Goal: Task Accomplishment & Management: Manage account settings

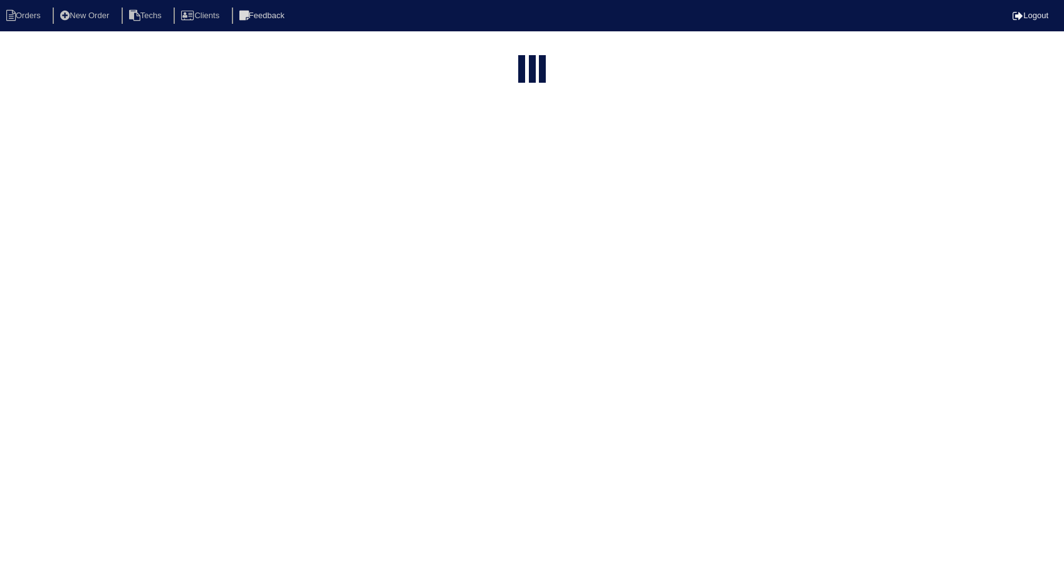
select select "15"
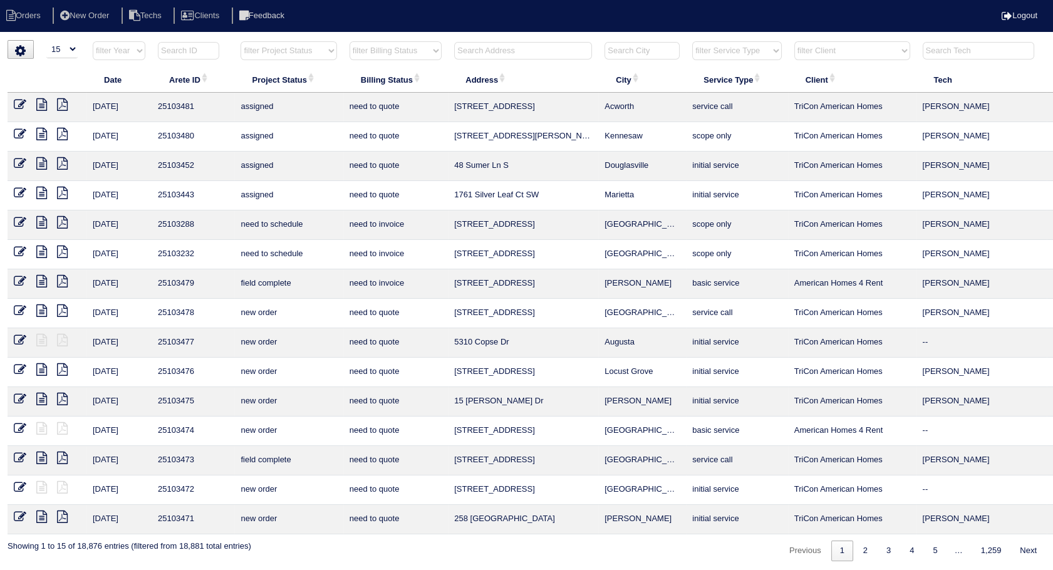
click at [502, 53] on input "text" at bounding box center [523, 51] width 138 height 18
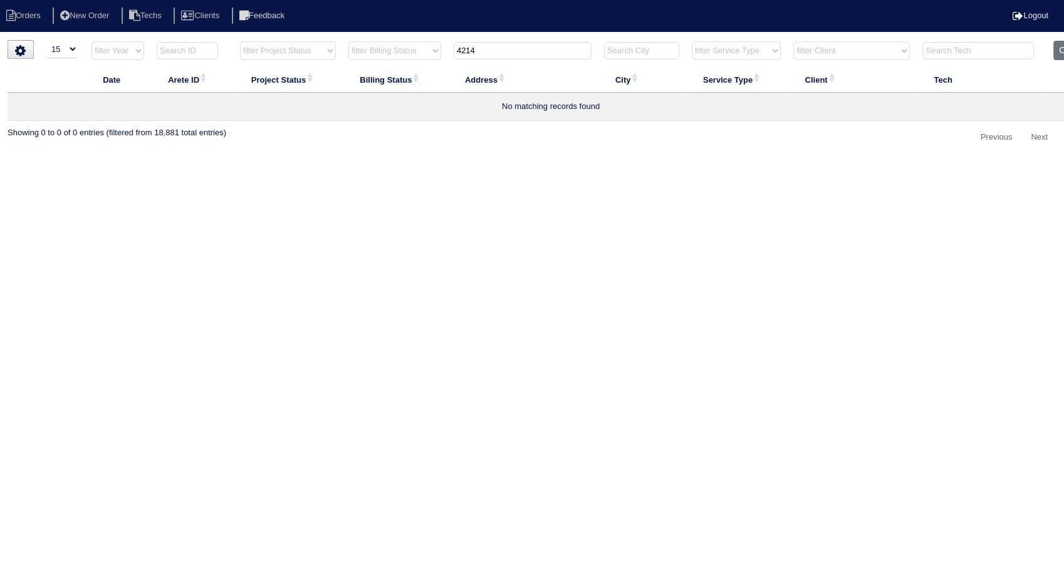
drag, startPoint x: 517, startPoint y: 43, endPoint x: 405, endPoint y: 61, distance: 113.0
click at [405, 61] on tr "filter Year -- Any Year -- 2025 2024 2023 2022 2021 2020 2019 filter Project St…" at bounding box center [551, 54] width 1086 height 26
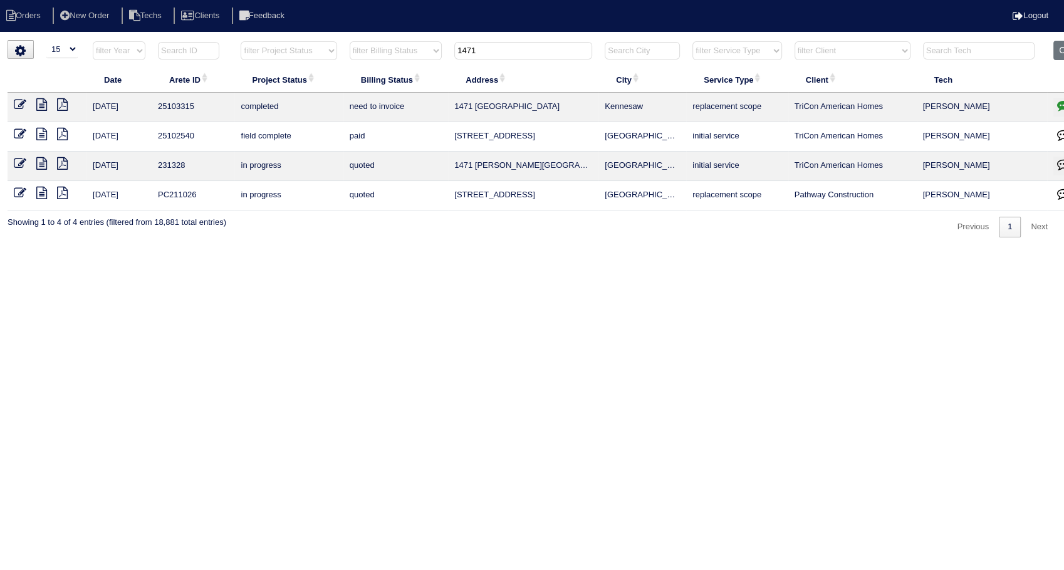
type input "1471"
click at [1059, 105] on icon "button" at bounding box center [1063, 105] width 13 height 13
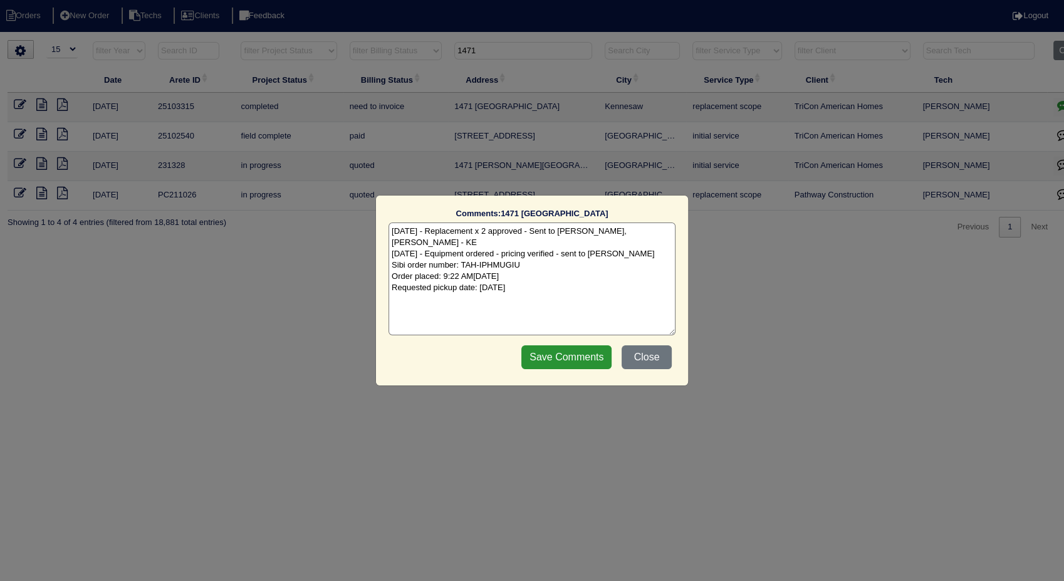
click at [574, 281] on textarea "9/11/25 - Replacement x 2 approved - Sent to Dan, Payton, Reeca - KE 9/12/25 - …" at bounding box center [531, 278] width 287 height 113
type textarea "9/11/25 - Replacement x 2 approved - Sent to Dan, Payton, Reeca - KE 9/12/25 - …"
click at [548, 348] on input "Save Comments" at bounding box center [566, 357] width 90 height 24
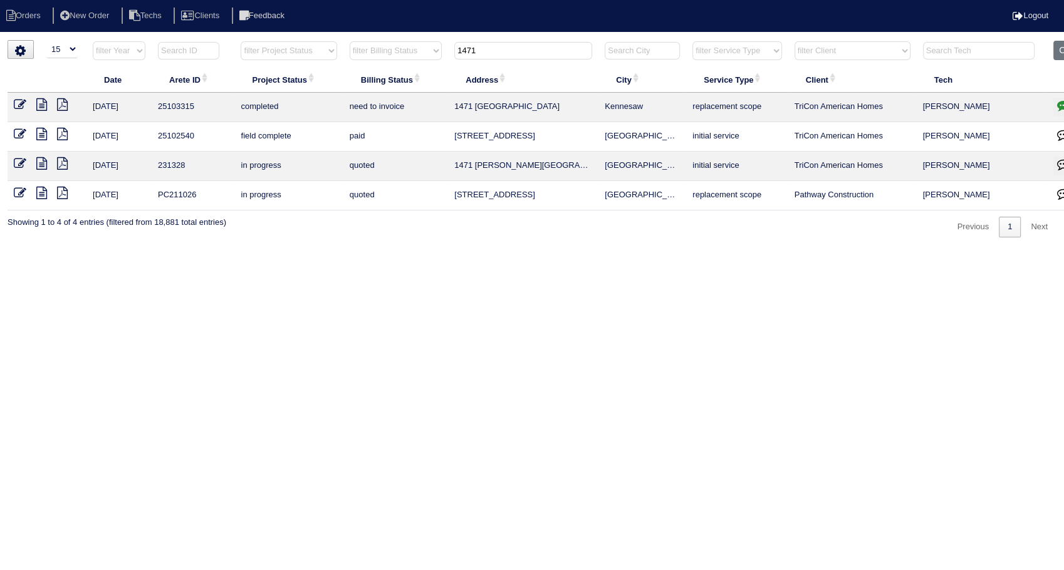
click at [548, 250] on html "Orders New Order Techs Clients Feedback Logout Orders New Order Users Clients M…" at bounding box center [532, 125] width 1064 height 250
click at [16, 103] on icon at bounding box center [20, 104] width 13 height 13
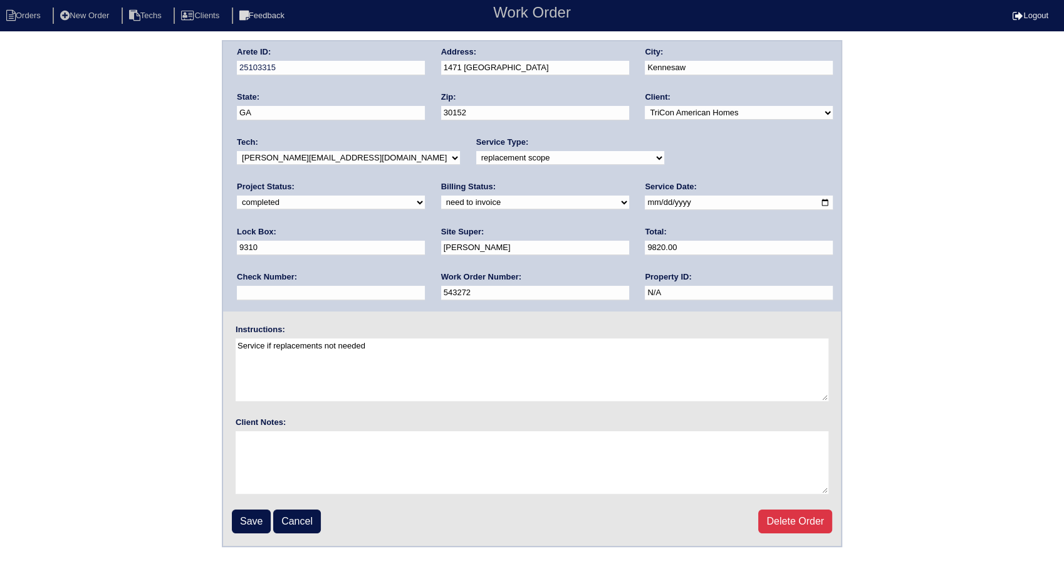
click at [441, 202] on select "need to quote quoted need to invoice invoiced paid warranty purchase order need…" at bounding box center [535, 202] width 188 height 14
select select "invoiced"
click at [441, 195] on select "need to quote quoted need to invoice invoiced paid warranty purchase order need…" at bounding box center [535, 202] width 188 height 14
click at [262, 515] on input "Save" at bounding box center [251, 521] width 39 height 24
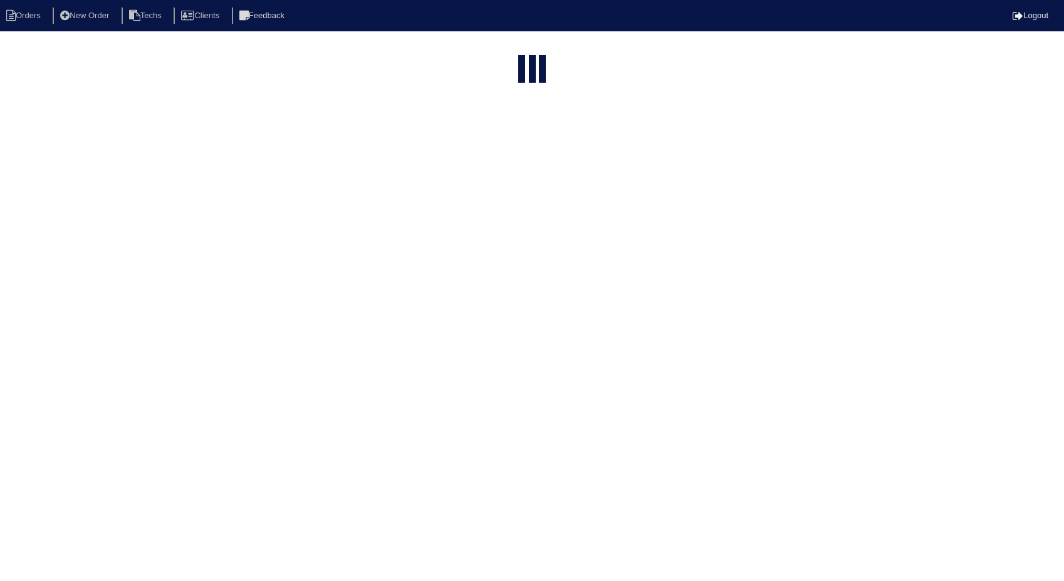
select select "15"
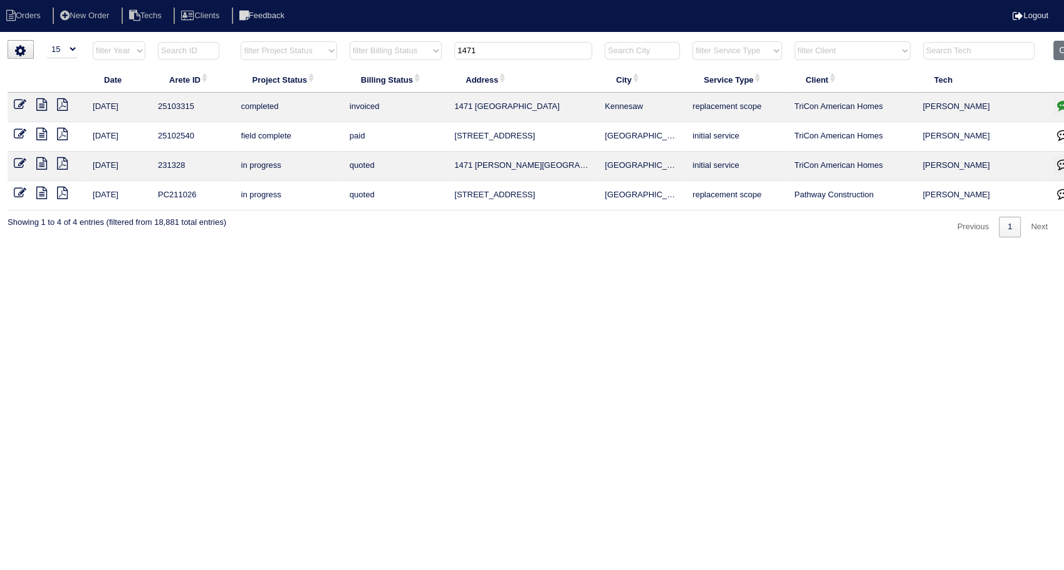
drag, startPoint x: 418, startPoint y: 60, endPoint x: 402, endPoint y: 66, distance: 17.7
click at [402, 66] on table "Date Arete ID Project Status Billing Status Address City Service Type Client Te…" at bounding box center [551, 126] width 1086 height 170
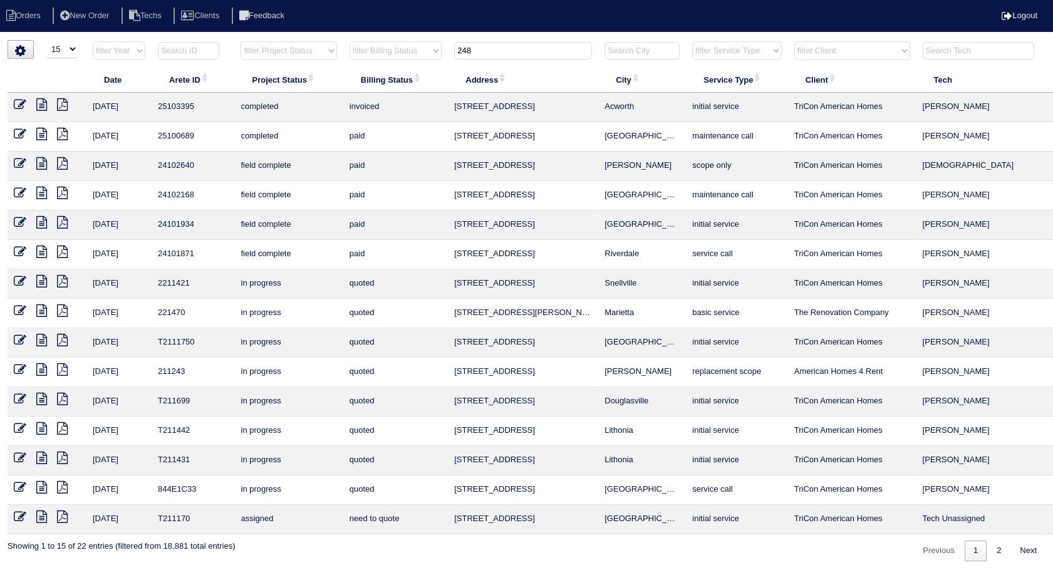
drag, startPoint x: 480, startPoint y: 52, endPoint x: 365, endPoint y: 69, distance: 117.1
click at [365, 69] on table "Date Arete ID Project Status Billing Status Address City Service Type Client Te…" at bounding box center [551, 288] width 1086 height 494
type input "3191"
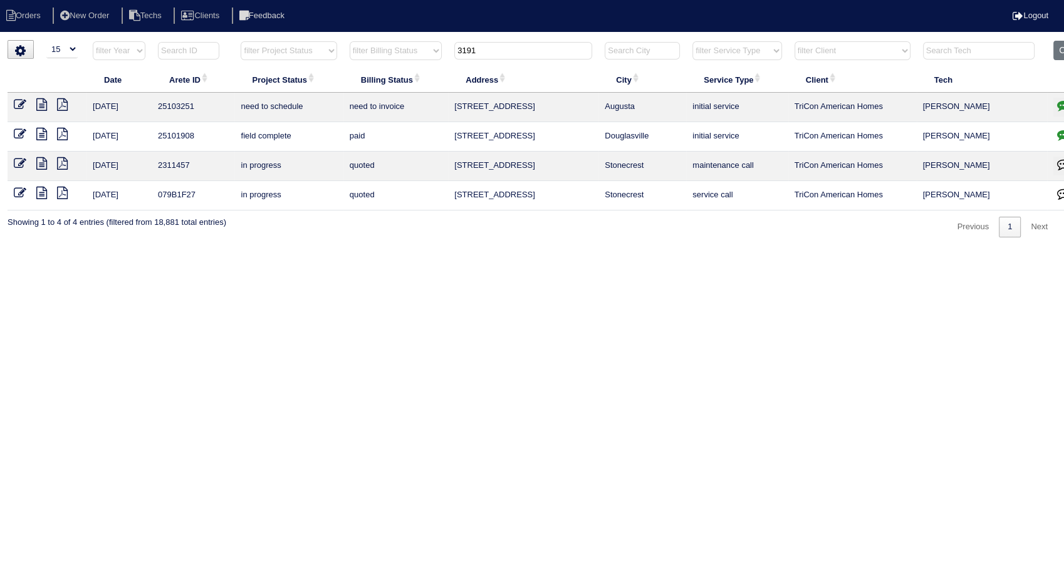
click at [1061, 103] on icon "button" at bounding box center [1063, 105] width 13 height 13
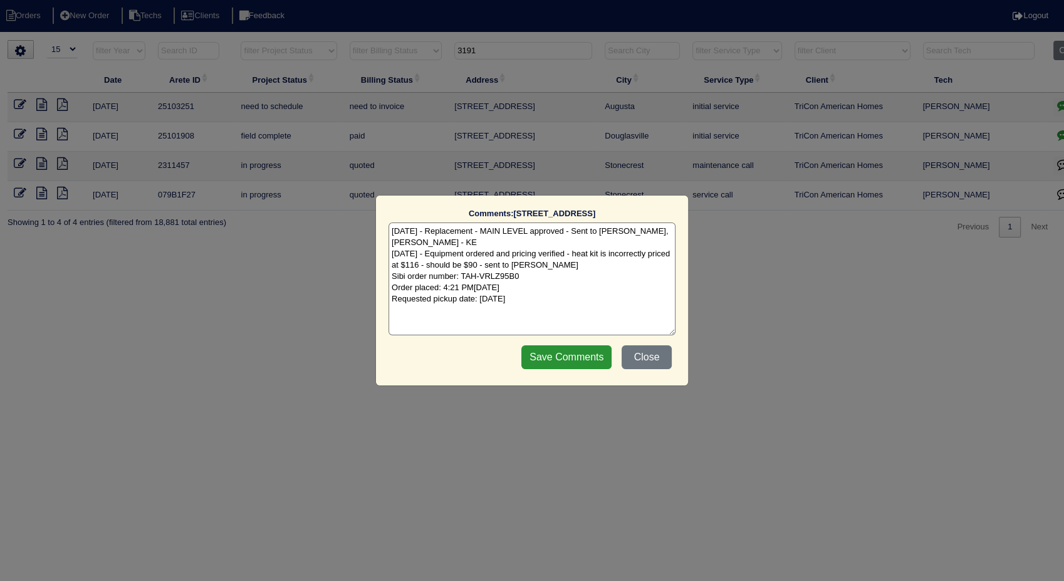
click at [612, 297] on textarea "9/8/25 - Replacement - MAIN LEVEL approved - Sent to Dan, Payton, Reeca - KE 9/…" at bounding box center [531, 278] width 287 height 113
type textarea "9/8/25 - Replacement - MAIN LEVEL approved - Sent to Dan, Payton, Reeca - KE 9/…"
click at [579, 364] on input "Save Comments" at bounding box center [566, 357] width 90 height 24
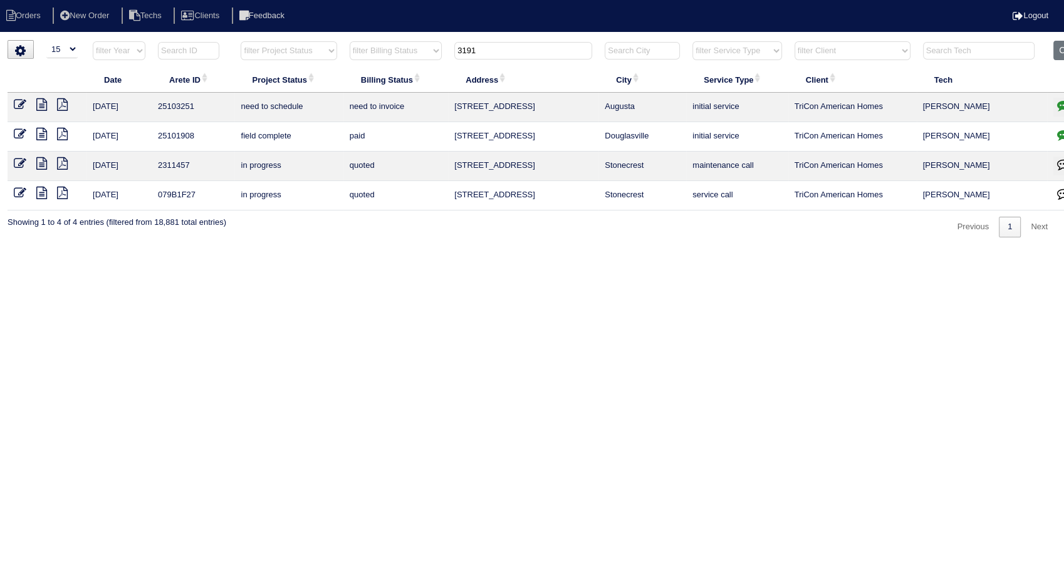
click at [20, 105] on icon at bounding box center [20, 104] width 13 height 13
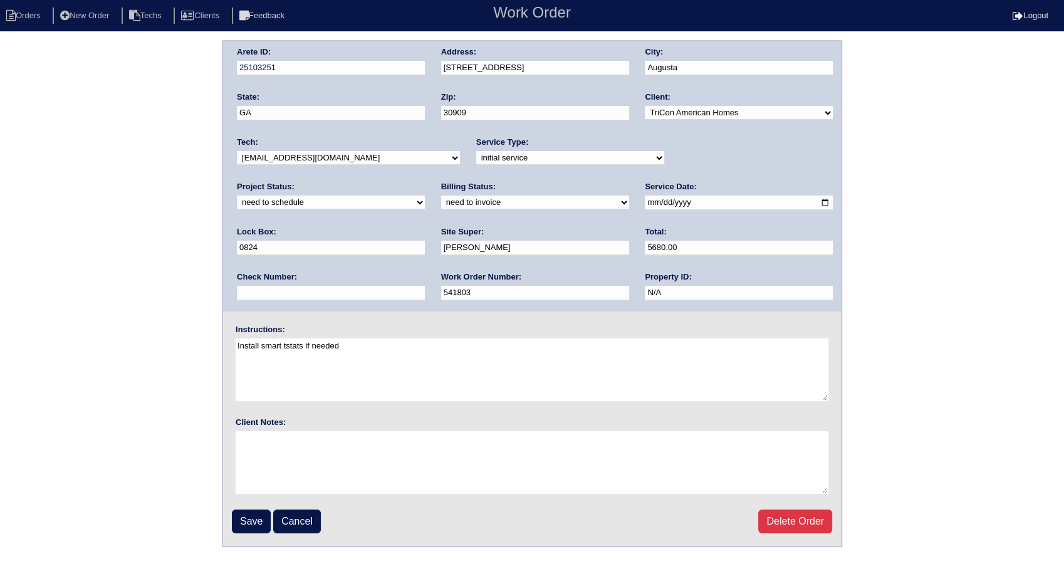
drag, startPoint x: 677, startPoint y: 157, endPoint x: 668, endPoint y: 165, distance: 12.9
click at [425, 195] on select "new order assigned in progress field complete need to schedule admin review arc…" at bounding box center [331, 202] width 188 height 14
select select "completed"
click at [425, 195] on select "new order assigned in progress field complete need to schedule admin review arc…" at bounding box center [331, 202] width 188 height 14
click at [441, 202] on select "need to quote quoted need to invoice invoiced paid warranty purchase order need…" at bounding box center [535, 202] width 188 height 14
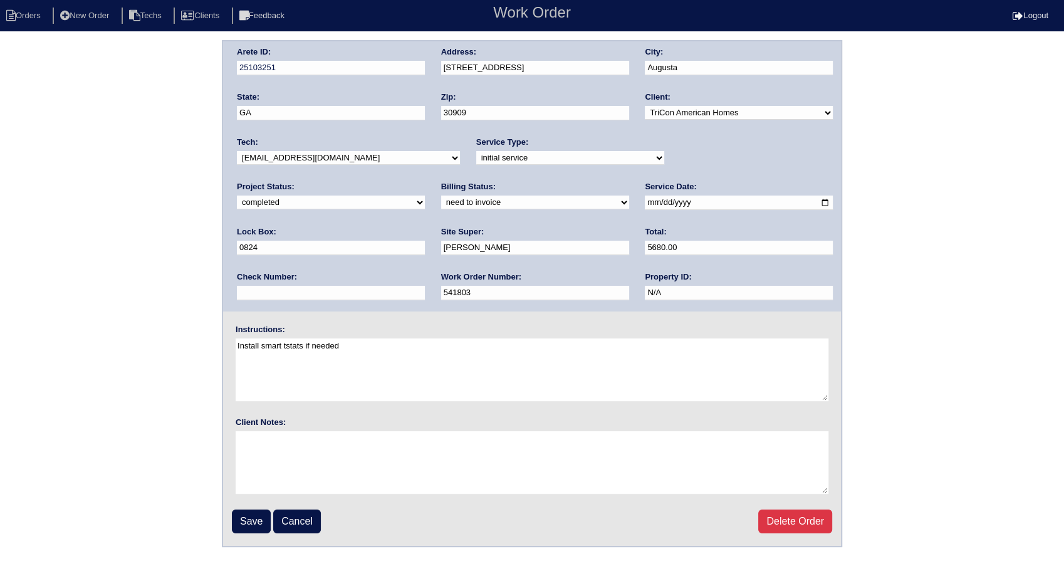
select select "invoiced"
click at [441, 195] on select "need to quote quoted need to invoice invoiced paid warranty purchase order need…" at bounding box center [535, 202] width 188 height 14
click at [249, 522] on input "Save" at bounding box center [251, 521] width 39 height 24
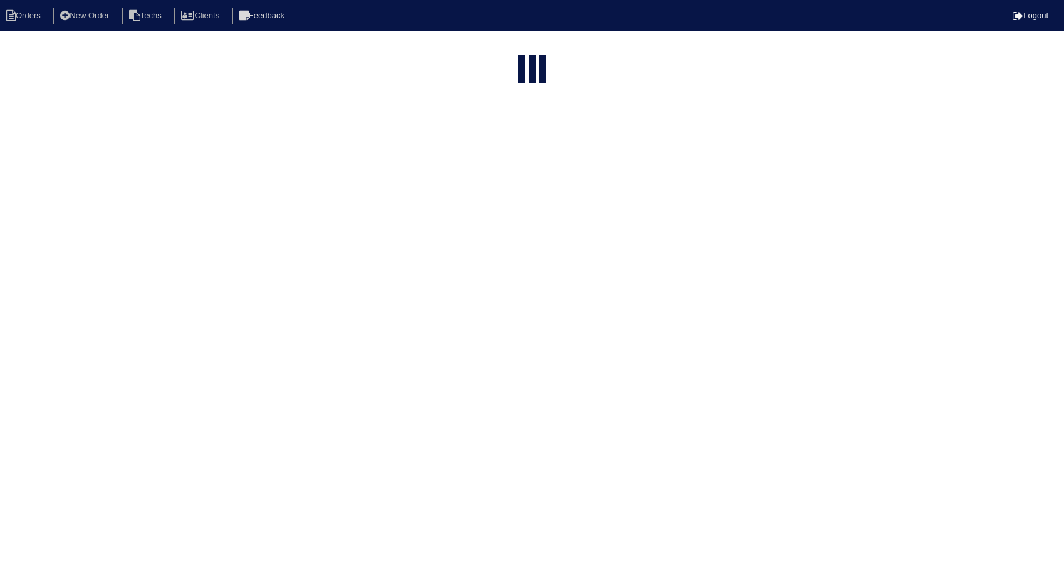
select select "15"
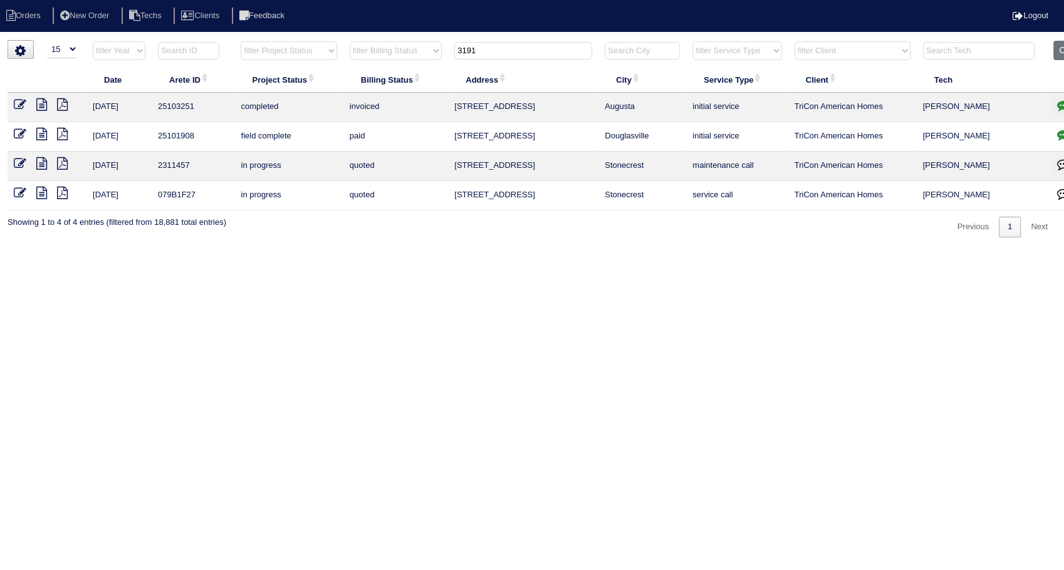
drag, startPoint x: 497, startPoint y: 53, endPoint x: 338, endPoint y: 76, distance: 160.8
click at [338, 76] on table "Date Arete ID Project Status Billing Status Address City Service Type Client Te…" at bounding box center [551, 126] width 1086 height 170
type input "7020"
click at [1061, 107] on icon "button" at bounding box center [1063, 105] width 13 height 13
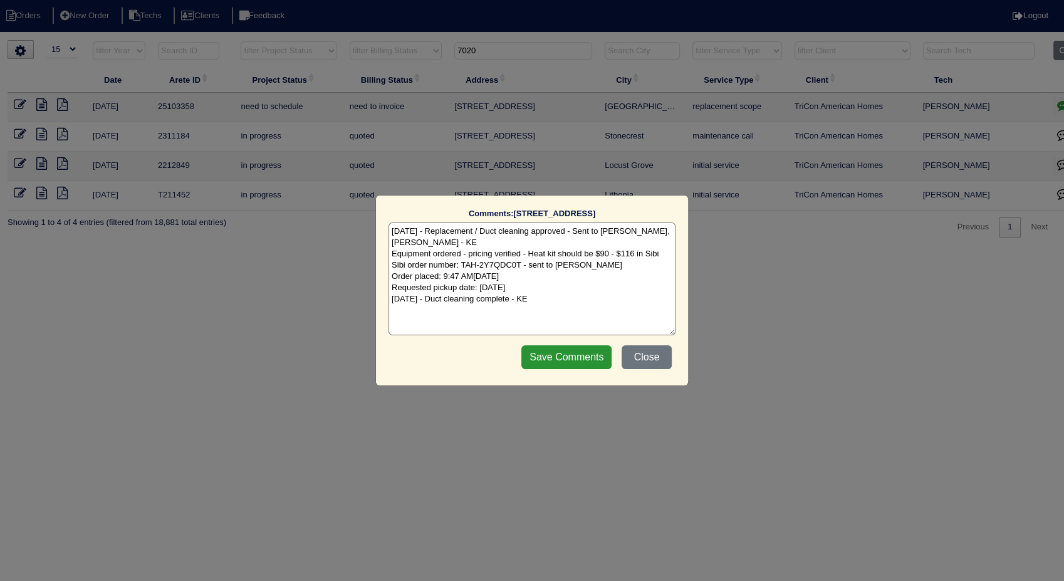
click at [591, 302] on textarea "[DATE] - Replacement / Duct cleaning approved - Sent to [PERSON_NAME], [PERSON_…" at bounding box center [531, 278] width 287 height 113
type textarea "[DATE] - Replacement / Duct cleaning approved - Sent to [PERSON_NAME], [PERSON_…"
click at [560, 358] on input "Save Comments" at bounding box center [566, 357] width 90 height 24
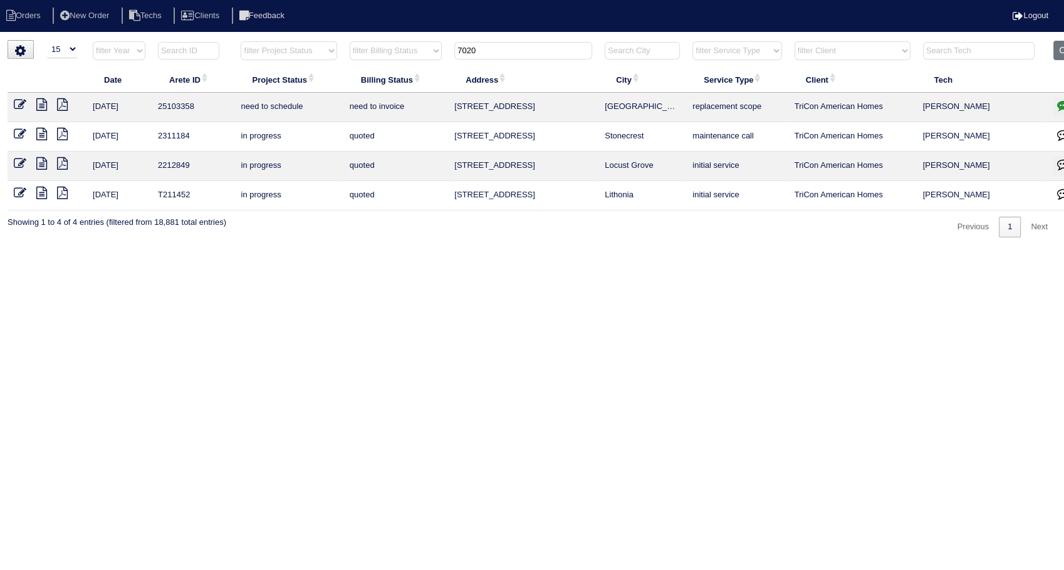
drag, startPoint x: 18, startPoint y: 103, endPoint x: 44, endPoint y: 110, distance: 27.2
click at [18, 103] on icon at bounding box center [20, 104] width 13 height 13
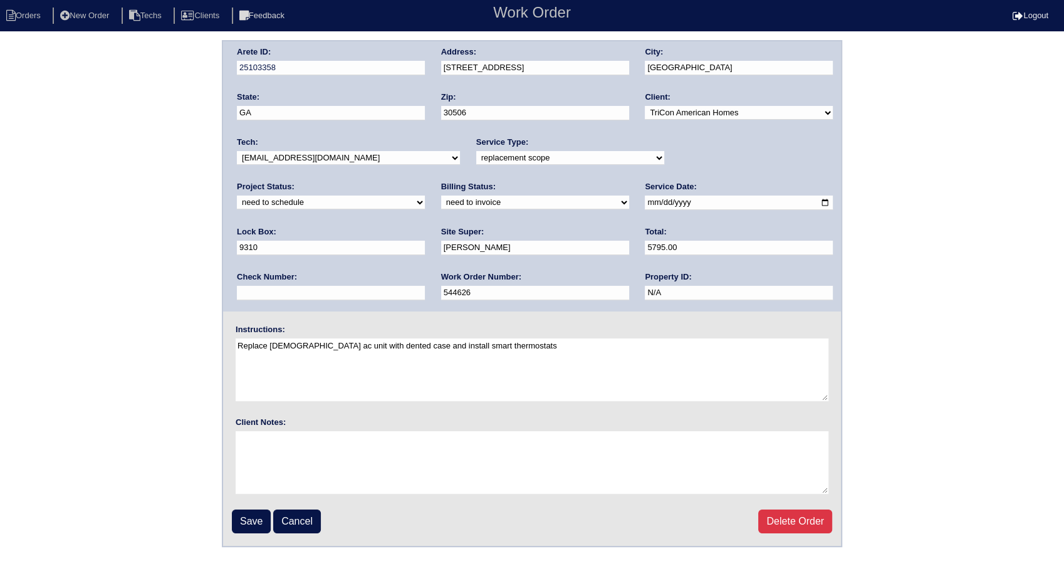
click at [425, 195] on select "new order assigned in progress field complete need to schedule admin review arc…" at bounding box center [331, 202] width 188 height 14
select select "completed"
click at [425, 195] on select "new order assigned in progress field complete need to schedule admin review arc…" at bounding box center [331, 202] width 188 height 14
click at [441, 202] on select "need to quote quoted need to invoice invoiced paid warranty purchase order need…" at bounding box center [535, 202] width 188 height 14
select select "invoiced"
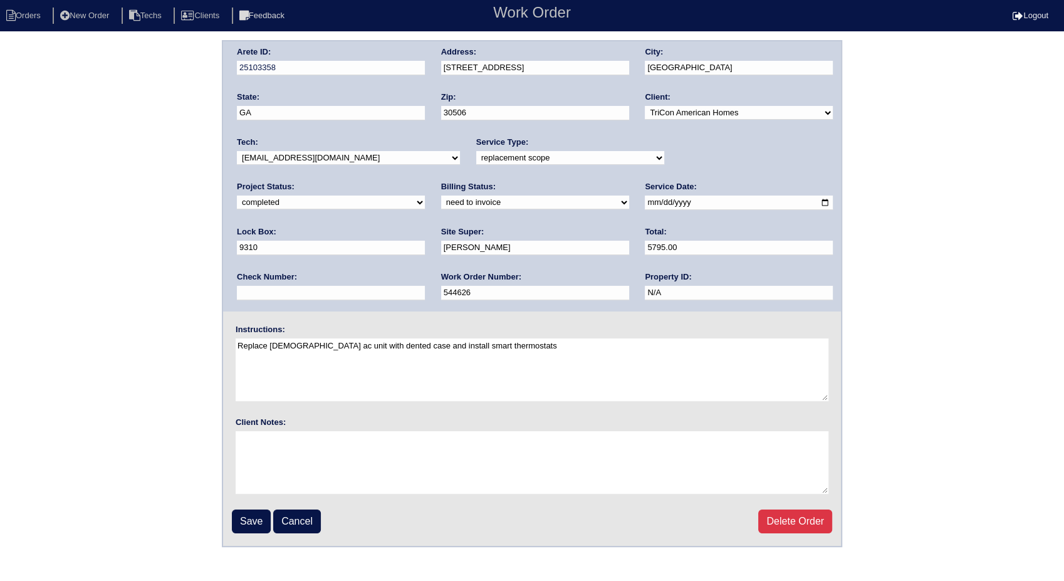
click at [441, 195] on select "need to quote quoted need to invoice invoiced paid warranty purchase order need…" at bounding box center [535, 202] width 188 height 14
click at [247, 524] on input "Save" at bounding box center [251, 521] width 39 height 24
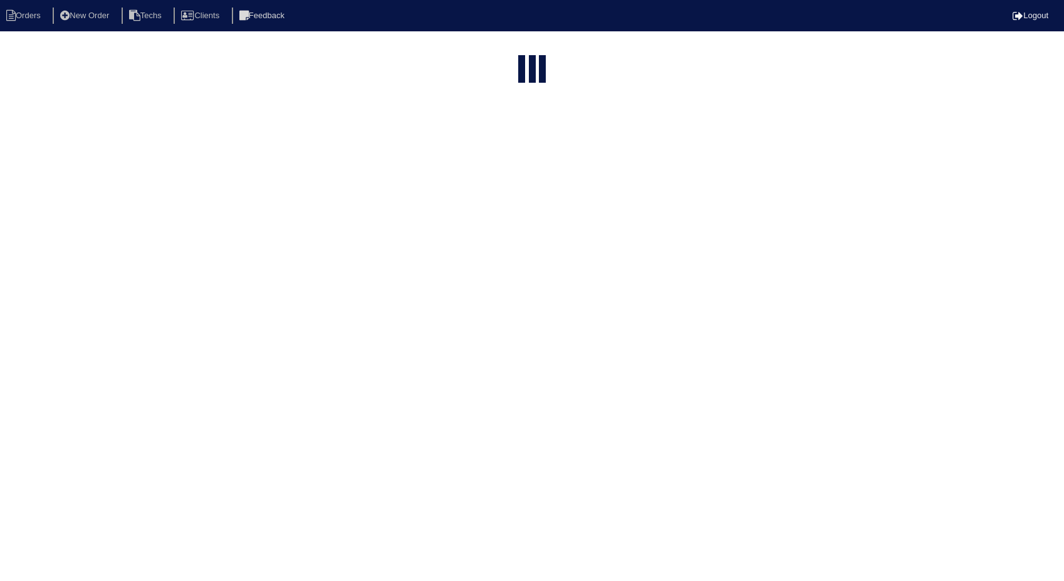
select select "15"
type input "7020"
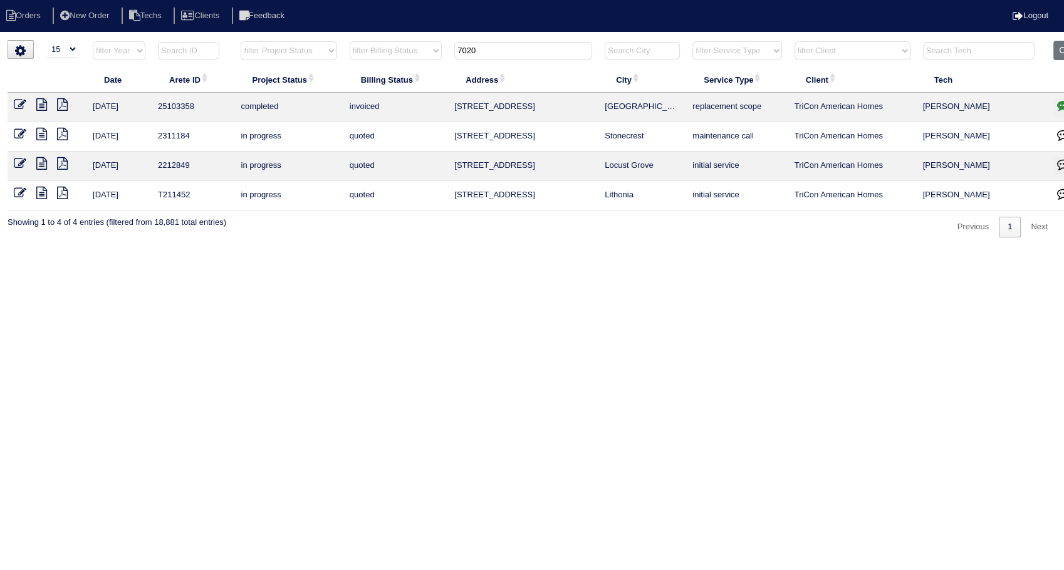
click at [662, 222] on div "▼ 10 15 25 50 200 500 Search: Date Arete ID Project Status Billing Status Addre…" at bounding box center [532, 138] width 1049 height 197
click at [1058, 50] on button "Clear" at bounding box center [1069, 50] width 32 height 19
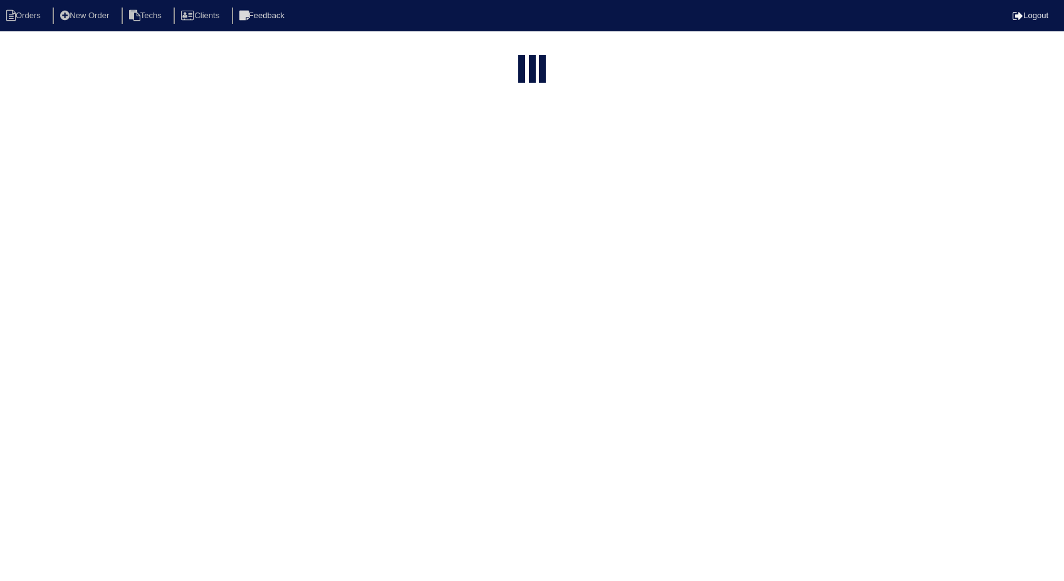
select select "15"
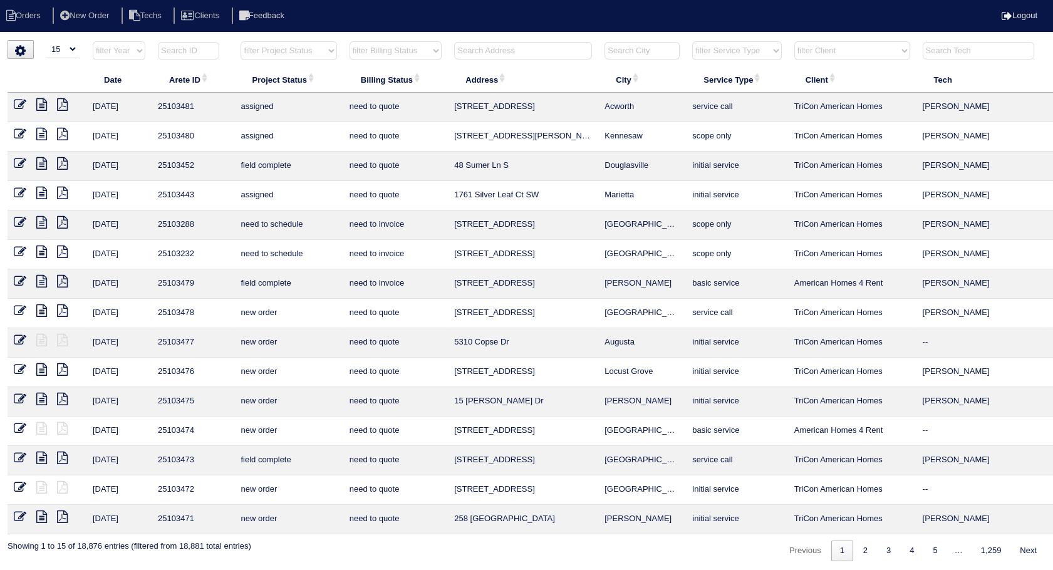
click at [527, 48] on input "text" at bounding box center [523, 51] width 138 height 18
type input "6503"
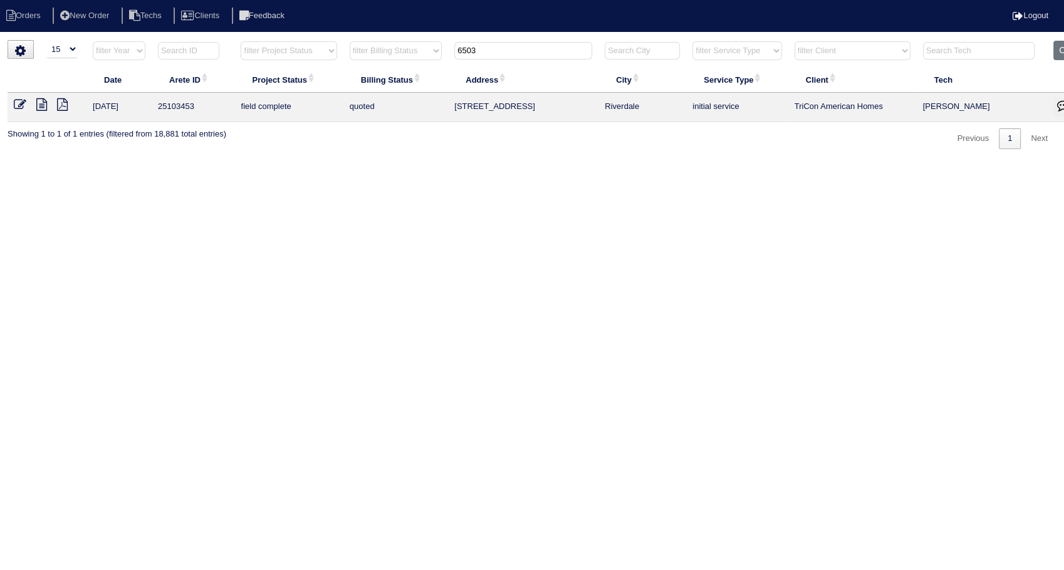
click at [16, 105] on icon at bounding box center [20, 104] width 13 height 13
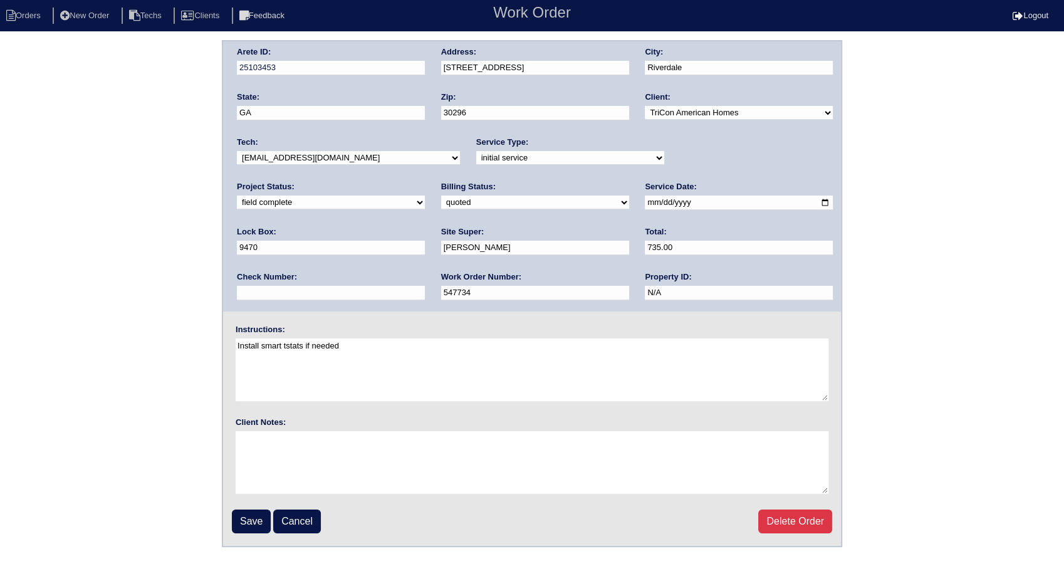
click at [441, 202] on select "need to quote quoted need to invoice invoiced paid warranty purchase order need…" at bounding box center [535, 202] width 188 height 14
click at [441, 195] on select "need to quote quoted need to invoice invoiced paid warranty purchase order need…" at bounding box center [535, 202] width 188 height 14
click at [441, 200] on select "need to quote quoted need to invoice invoiced paid warranty purchase order need…" at bounding box center [535, 202] width 188 height 14
select select "invoiced"
click at [441, 195] on select "need to quote quoted need to invoice invoiced paid warranty purchase order need…" at bounding box center [535, 202] width 188 height 14
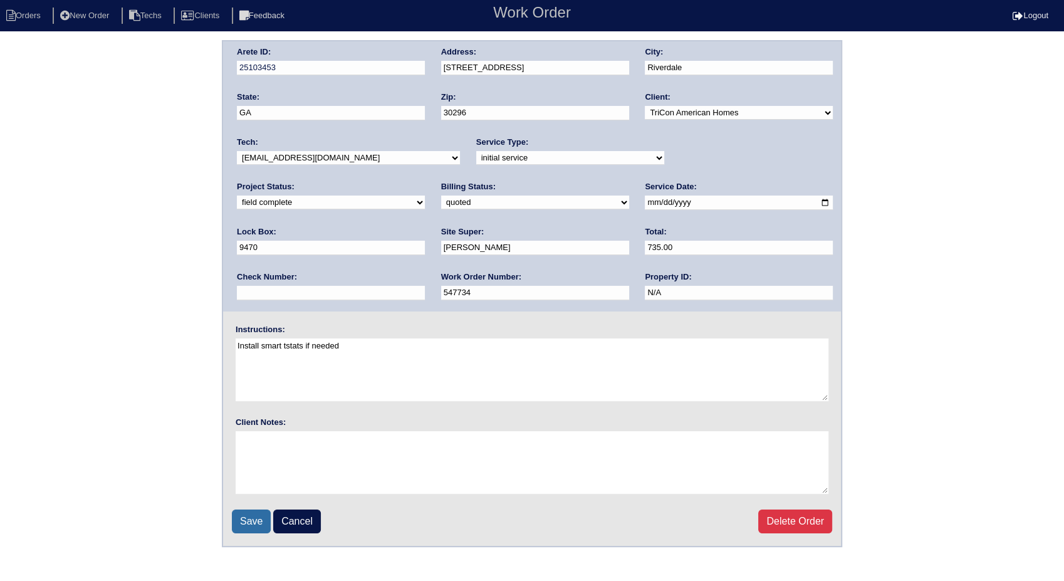
click at [262, 517] on input "Save" at bounding box center [251, 521] width 39 height 24
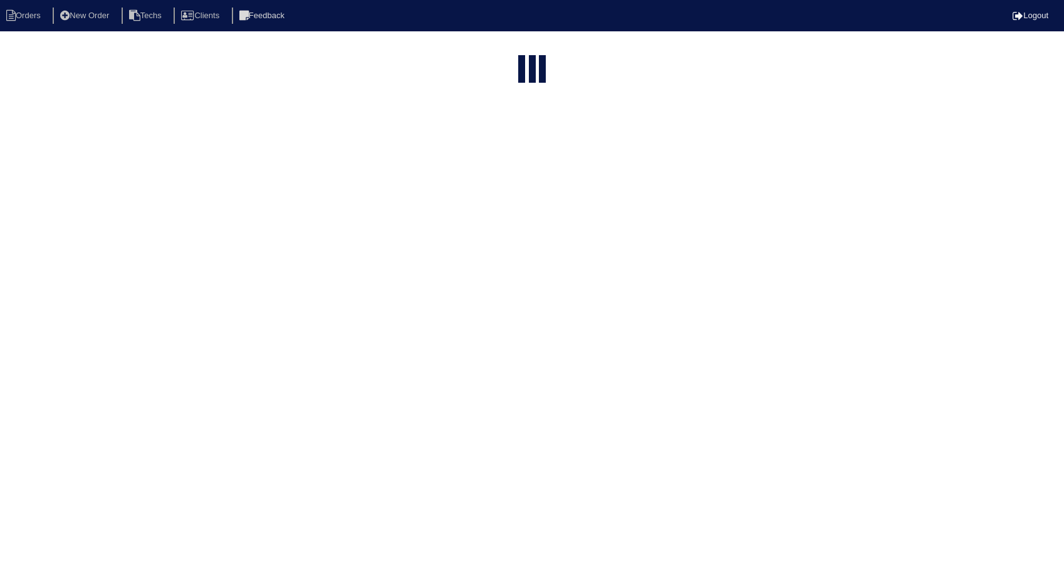
select select "15"
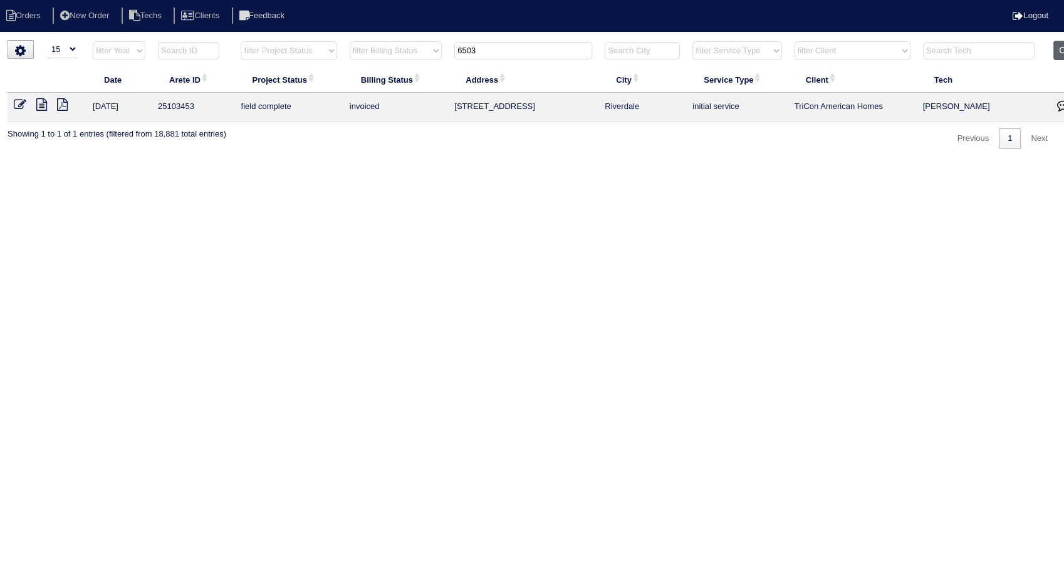
click at [1058, 51] on button "Clear" at bounding box center [1069, 50] width 32 height 19
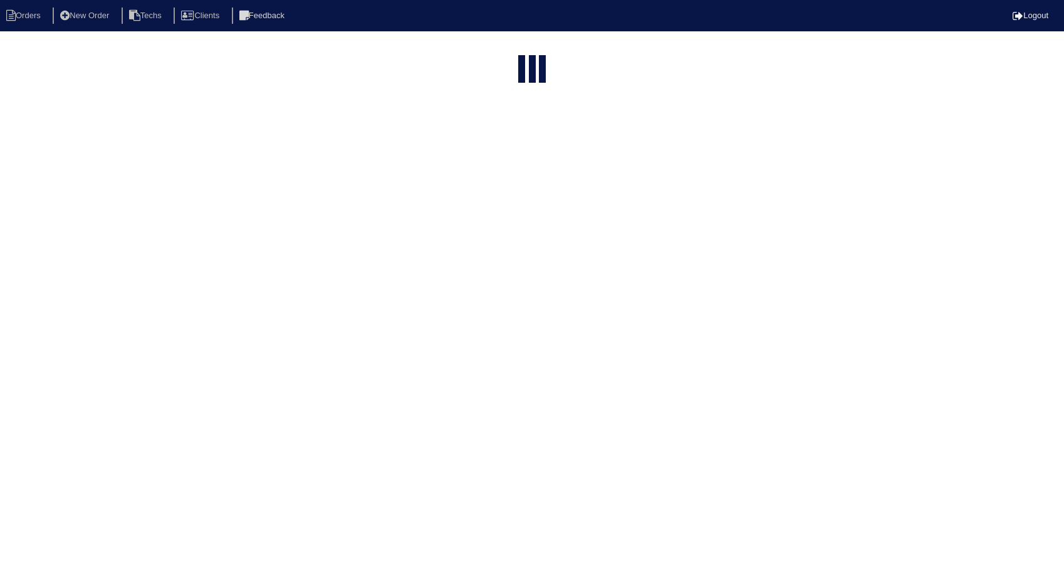
select select "15"
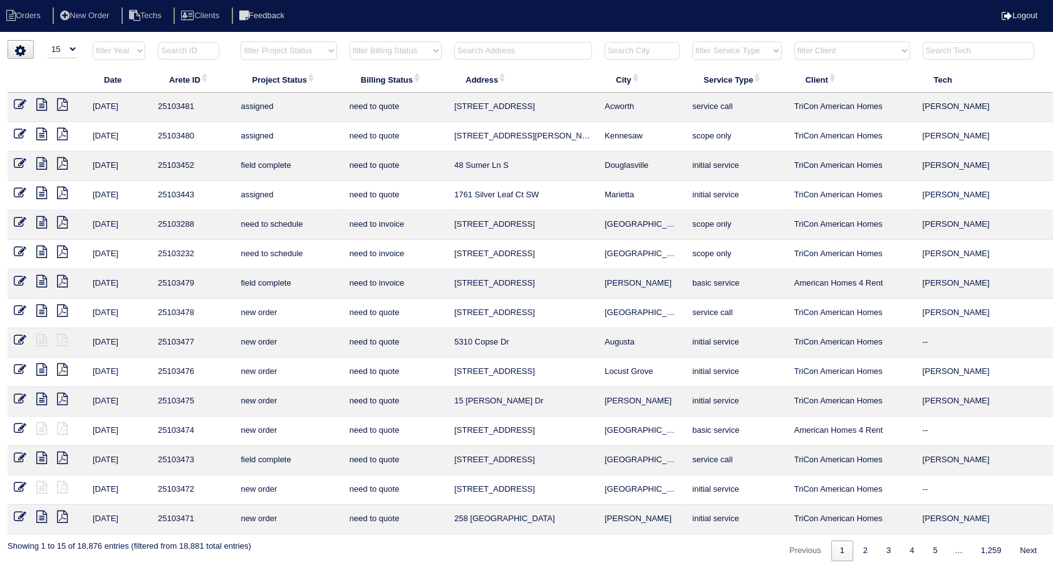
click at [426, 54] on select "filter Billing Status -- Any Billing Status -- need to quote quoted need to inv…" at bounding box center [396, 50] width 92 height 19
click at [350, 41] on select "filter Billing Status -- Any Billing Status -- need to quote quoted need to inv…" at bounding box center [396, 50] width 92 height 19
select select "need to invoice"
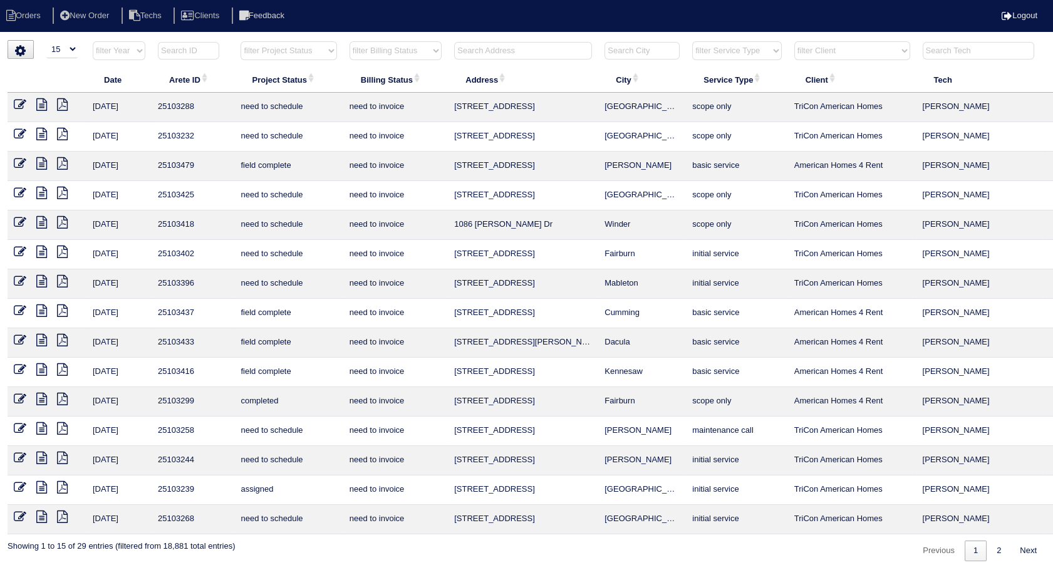
click at [507, 49] on input "text" at bounding box center [523, 51] width 138 height 18
type input "4588"
select select "need to invoice"
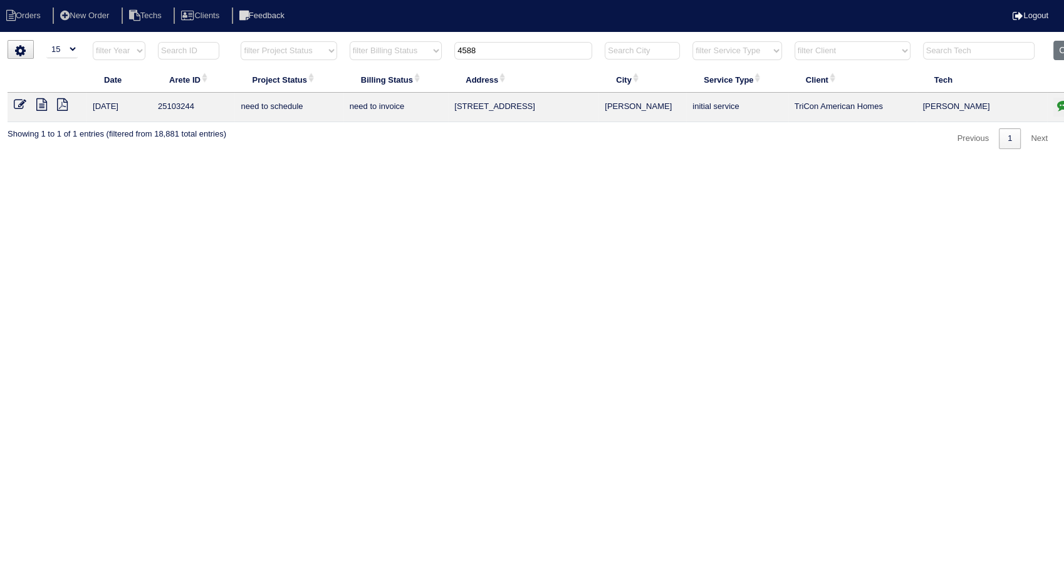
type input "4588"
click at [1062, 105] on icon "button" at bounding box center [1063, 105] width 13 height 13
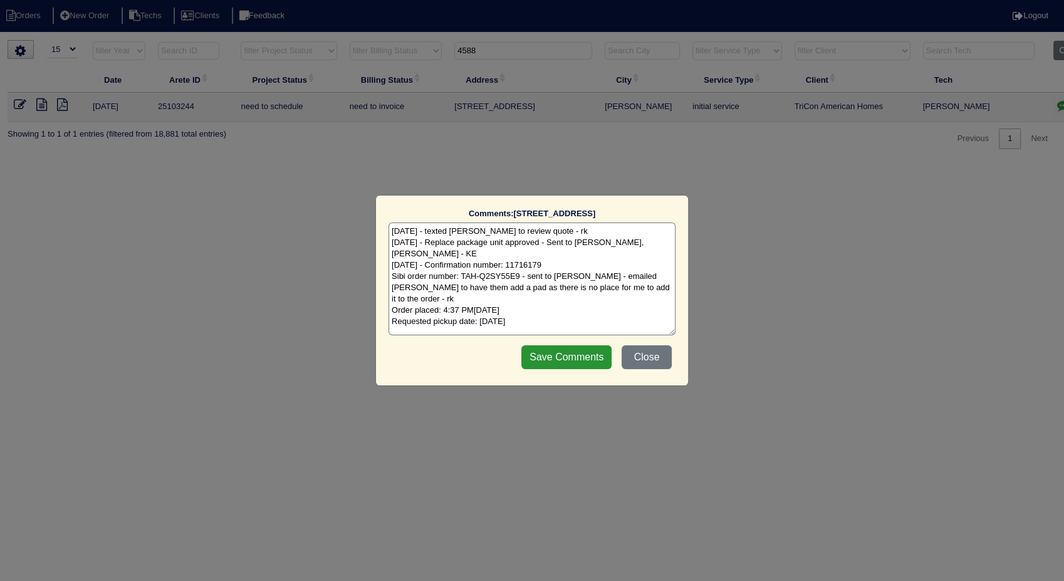
click at [610, 303] on textarea "9/8/25 - texted Dan to review quote - rk 9/9/25 - Replace package unit approved…" at bounding box center [531, 278] width 287 height 113
type textarea "9/8/25 - texted Dan to review quote - rk 9/9/25 - Replace package unit approved…"
click at [581, 357] on input "Save Comments" at bounding box center [566, 357] width 90 height 24
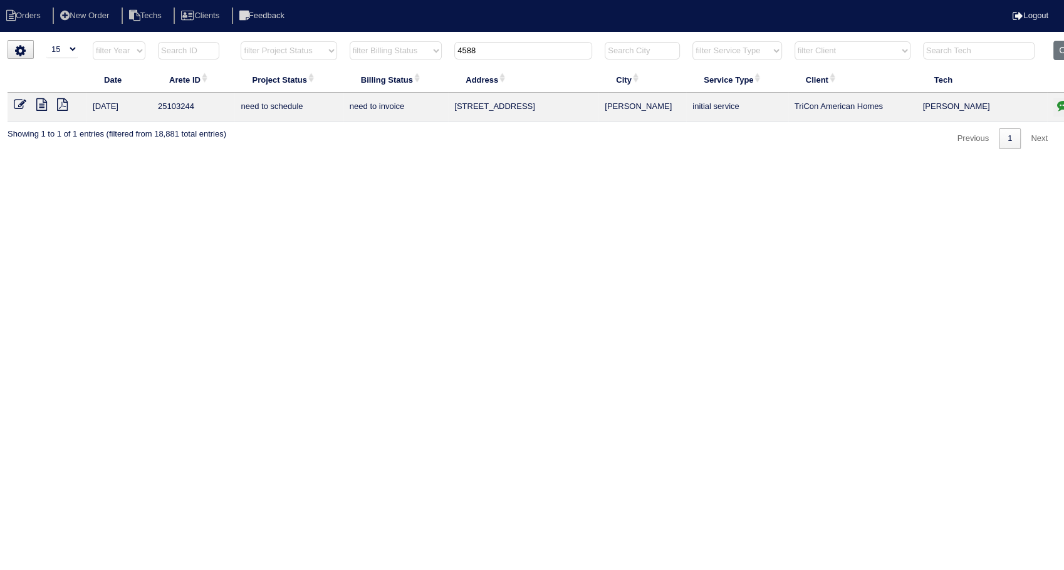
click at [20, 101] on icon at bounding box center [20, 104] width 13 height 13
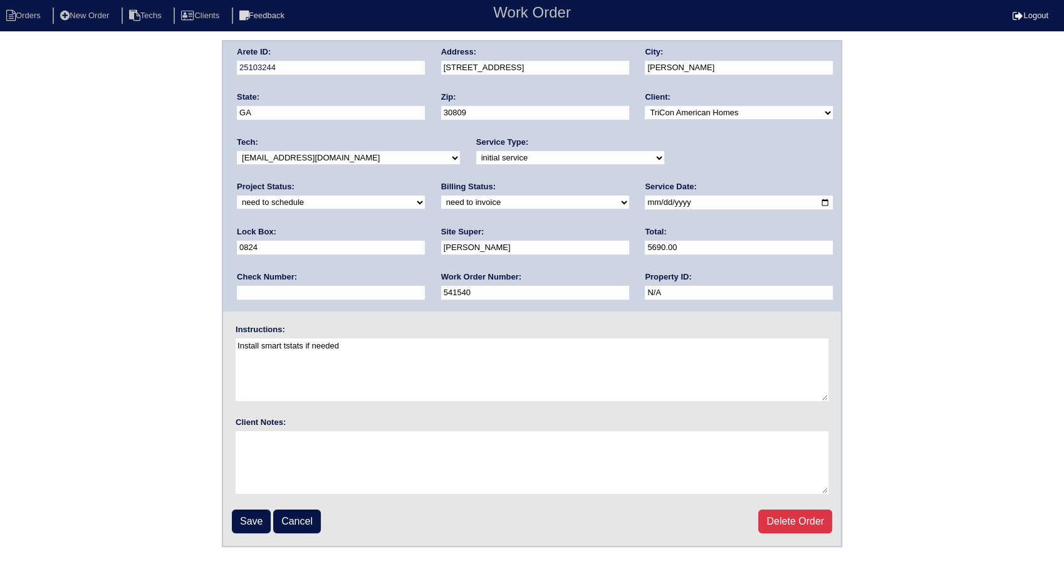
click at [425, 195] on select "new order assigned in progress field complete need to schedule admin review arc…" at bounding box center [331, 202] width 188 height 14
select select "completed"
click at [425, 195] on select "new order assigned in progress field complete need to schedule admin review arc…" at bounding box center [331, 202] width 188 height 14
click at [441, 202] on select "need to quote quoted need to invoice invoiced paid warranty purchase order need…" at bounding box center [535, 202] width 188 height 14
select select "invoiced"
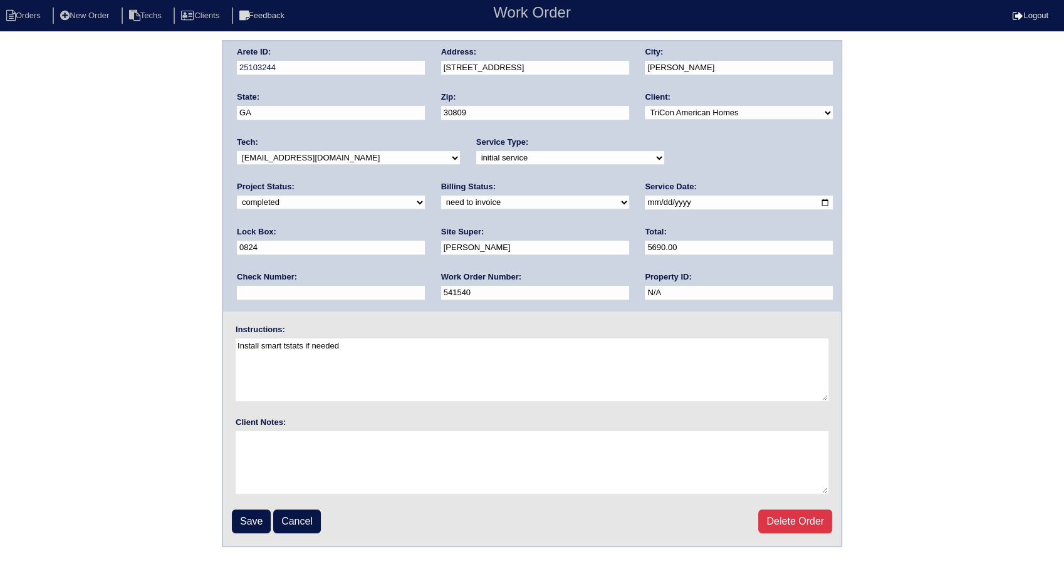
click at [441, 195] on select "need to quote quoted need to invoice invoiced paid warranty purchase order need…" at bounding box center [535, 202] width 188 height 14
click at [240, 526] on input "Save" at bounding box center [251, 521] width 39 height 24
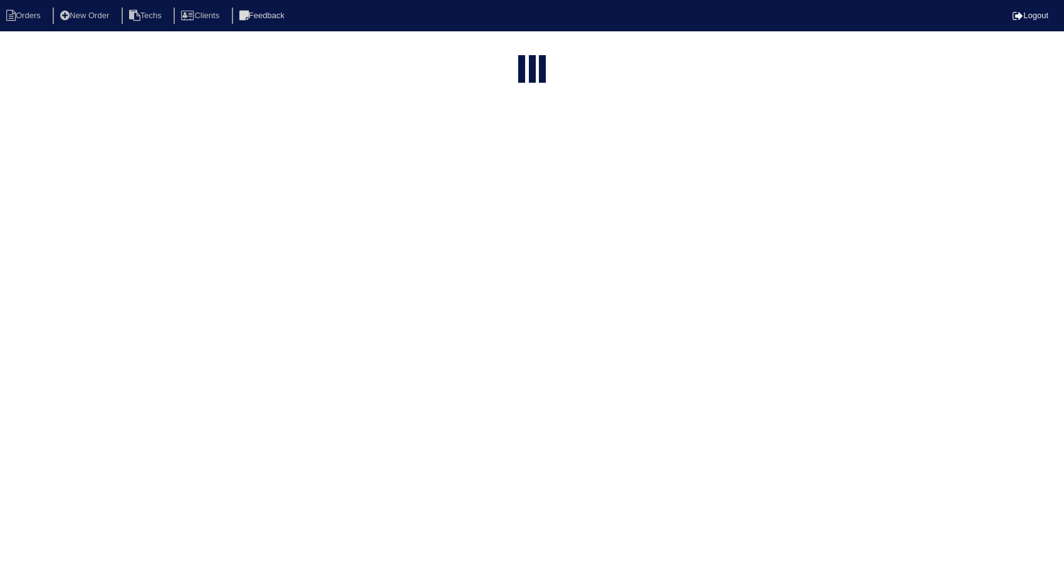
select select "15"
select select "need to invoice"
